Goal: Entertainment & Leisure: Browse casually

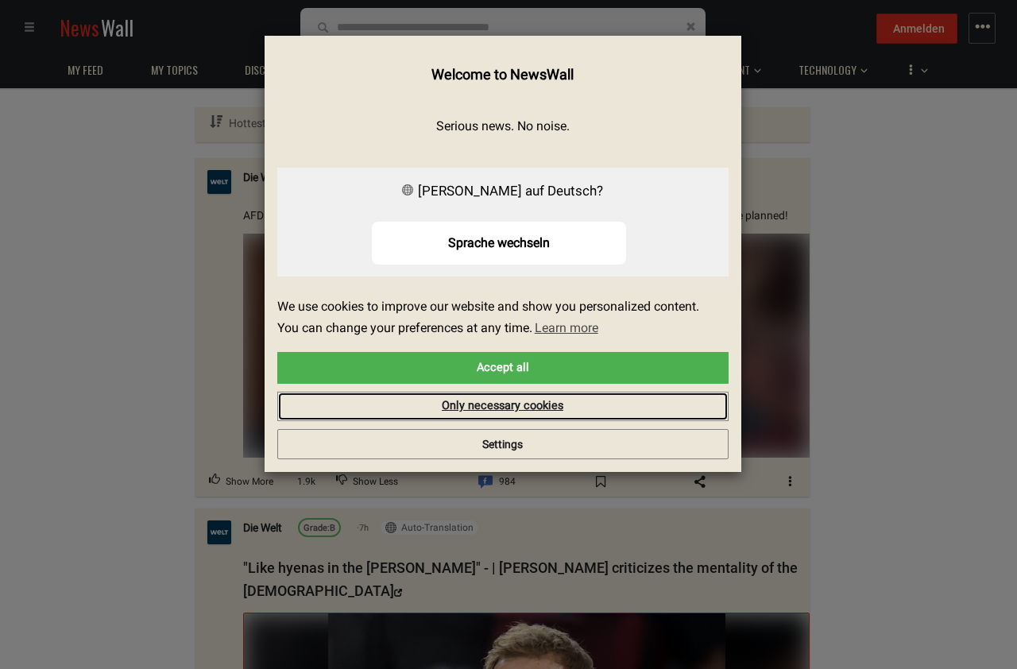
click at [535, 398] on link "Only necessary cookies" at bounding box center [502, 407] width 451 height 30
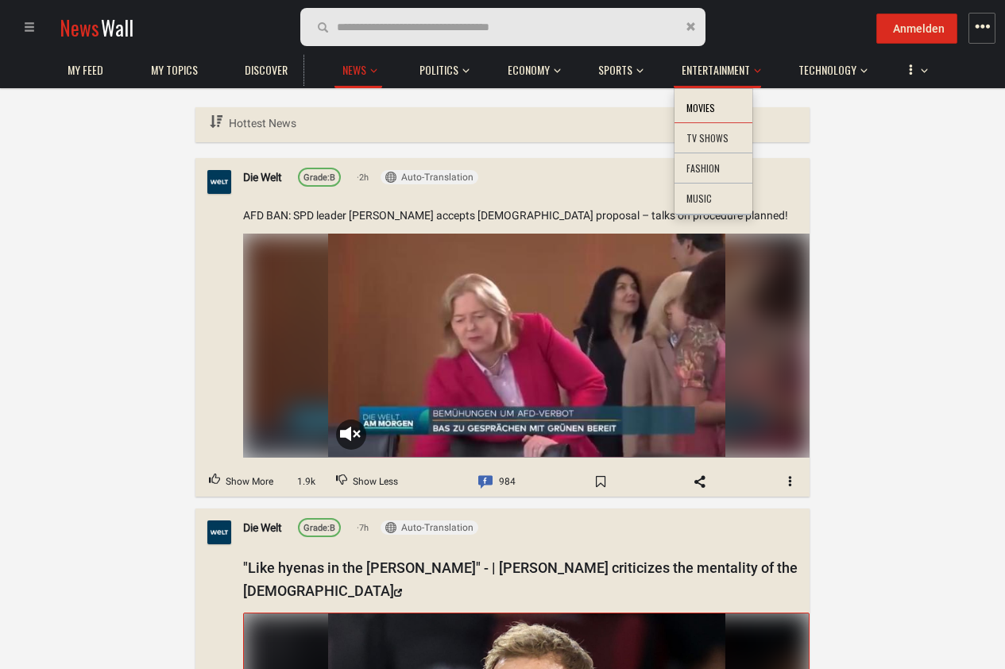
click at [712, 105] on li "Movies" at bounding box center [713, 108] width 78 height 31
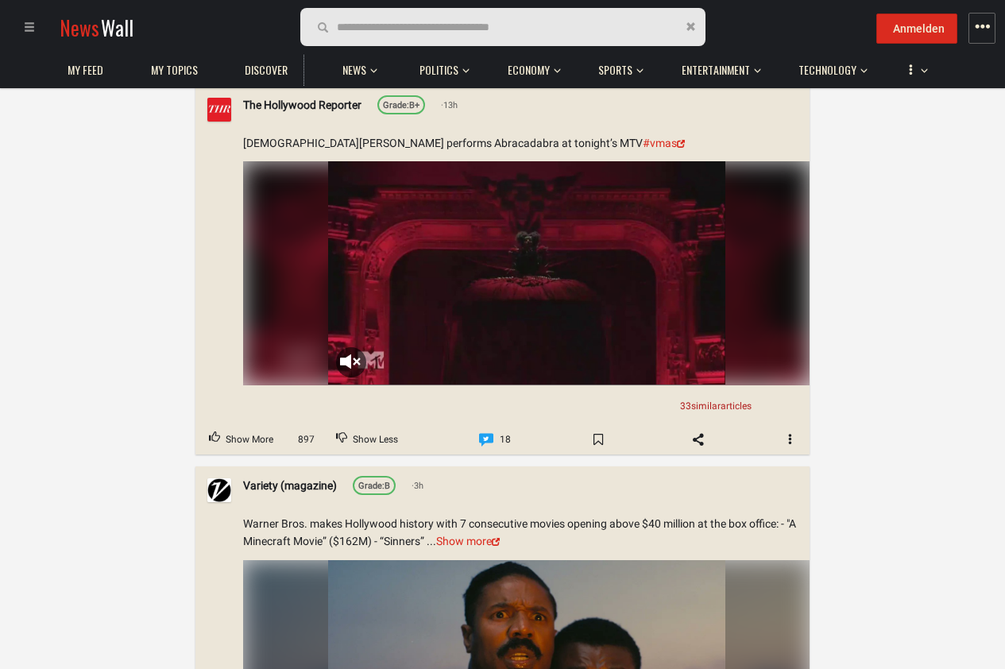
scroll to position [95, 0]
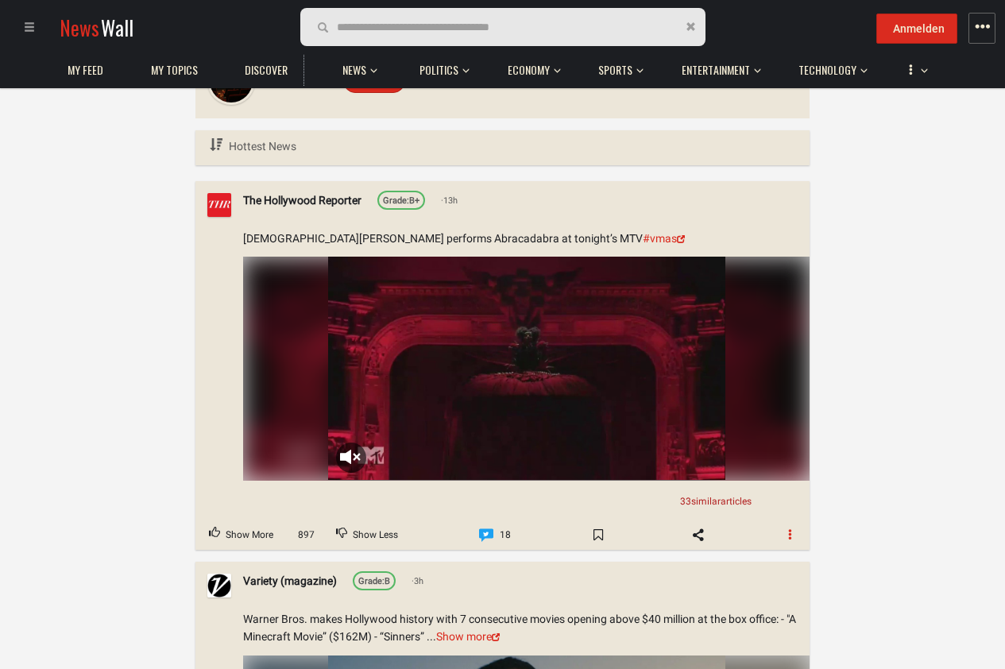
click at [788, 528] on span "button" at bounding box center [790, 533] width 11 height 11
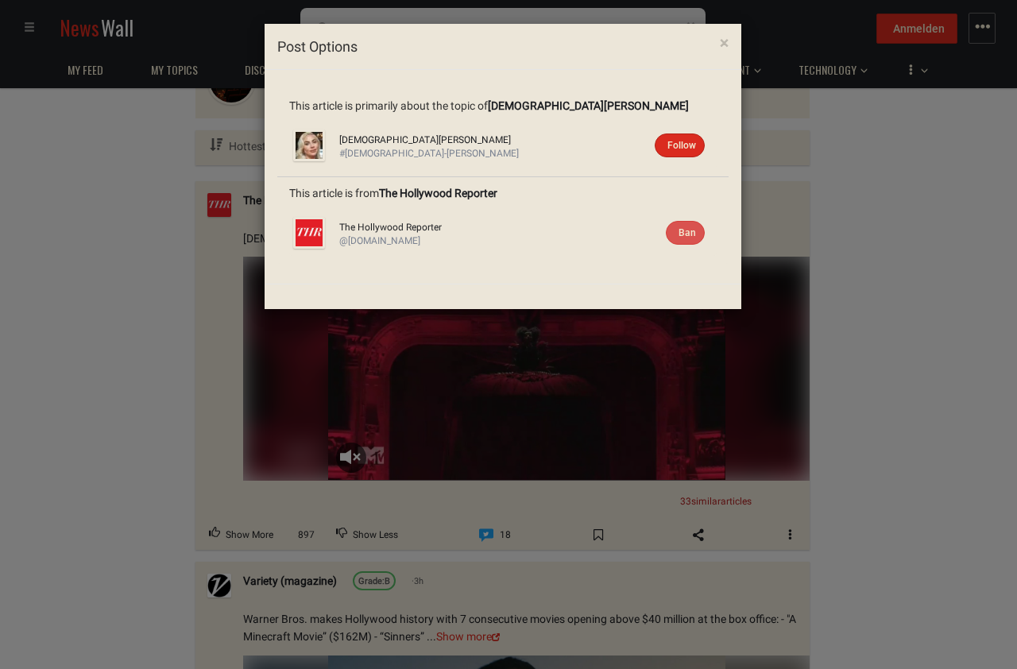
click at [896, 463] on div "× Post Options This article is primarily about the topic of [DEMOGRAPHIC_DATA][…" at bounding box center [508, 334] width 1017 height 669
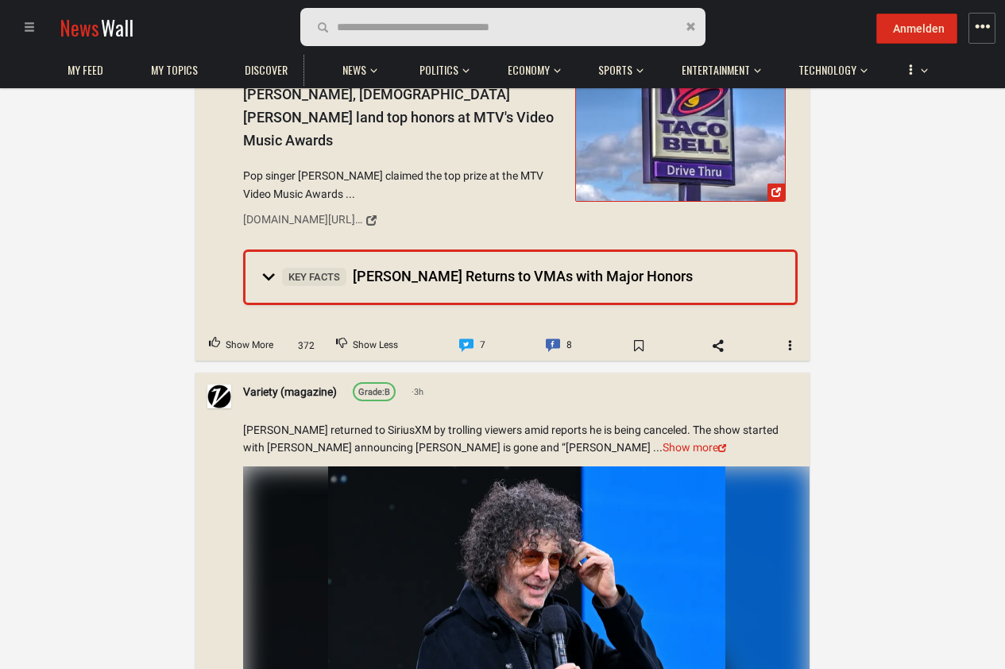
scroll to position [6576, 0]
